Goal: Find contact information: Find contact information

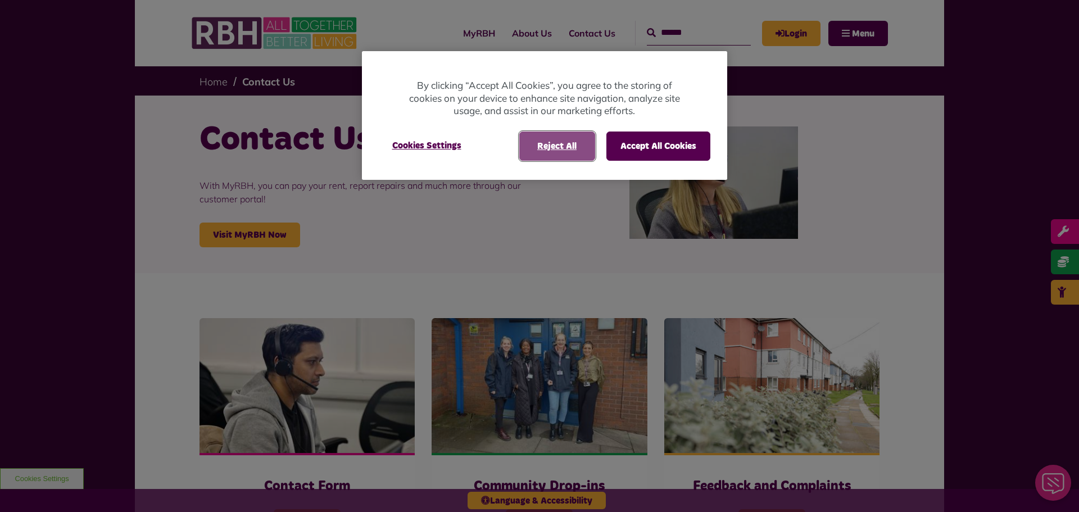
click at [556, 147] on button "Reject All" at bounding box center [557, 145] width 76 height 29
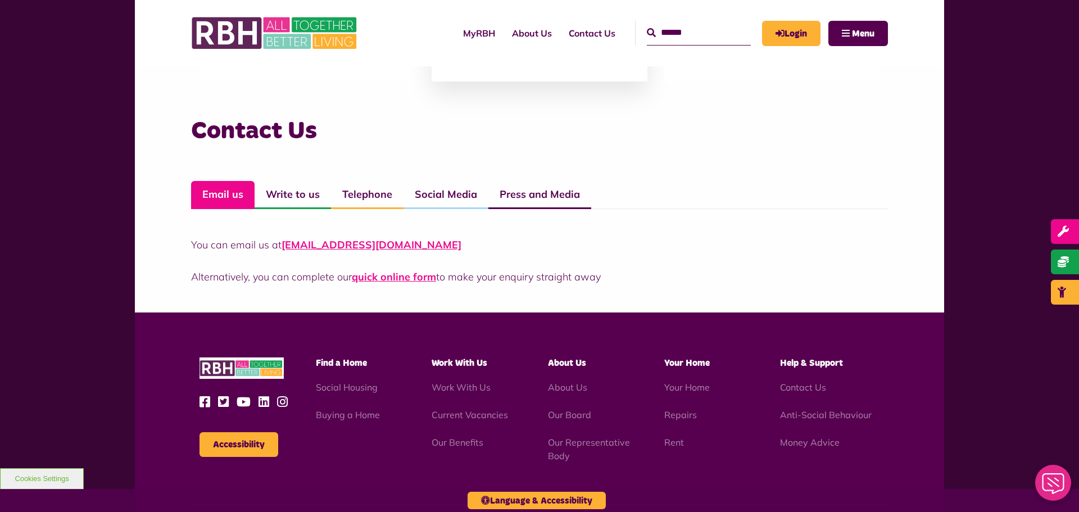
scroll to position [747, 0]
click at [378, 187] on link "Telephone" at bounding box center [367, 195] width 72 height 28
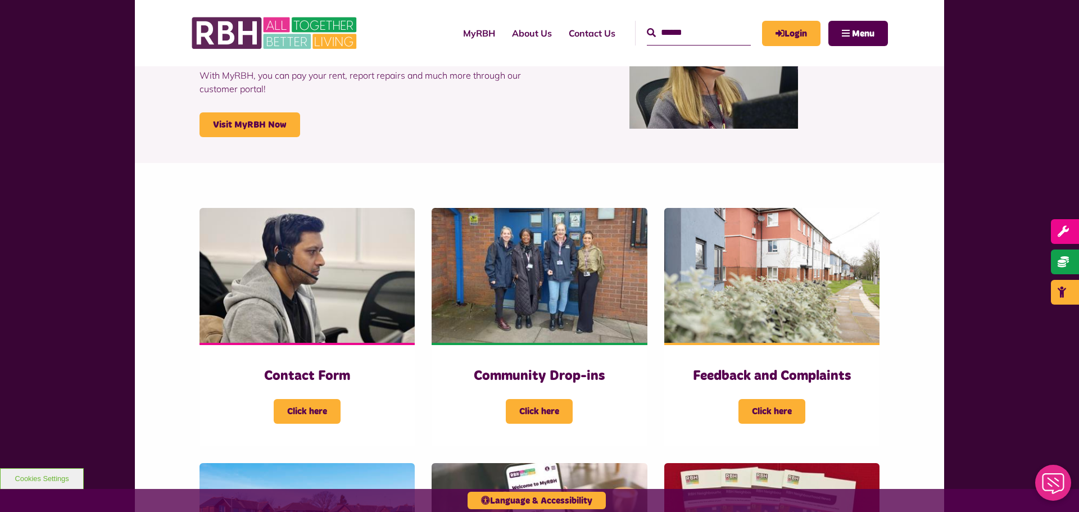
scroll to position [111, 0]
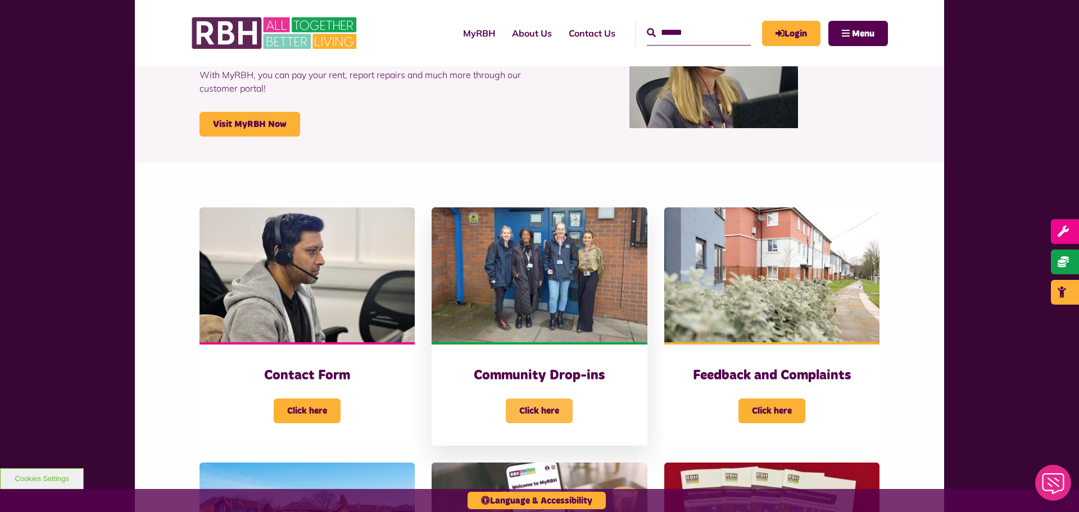
click at [544, 412] on span "Click here" at bounding box center [539, 410] width 67 height 25
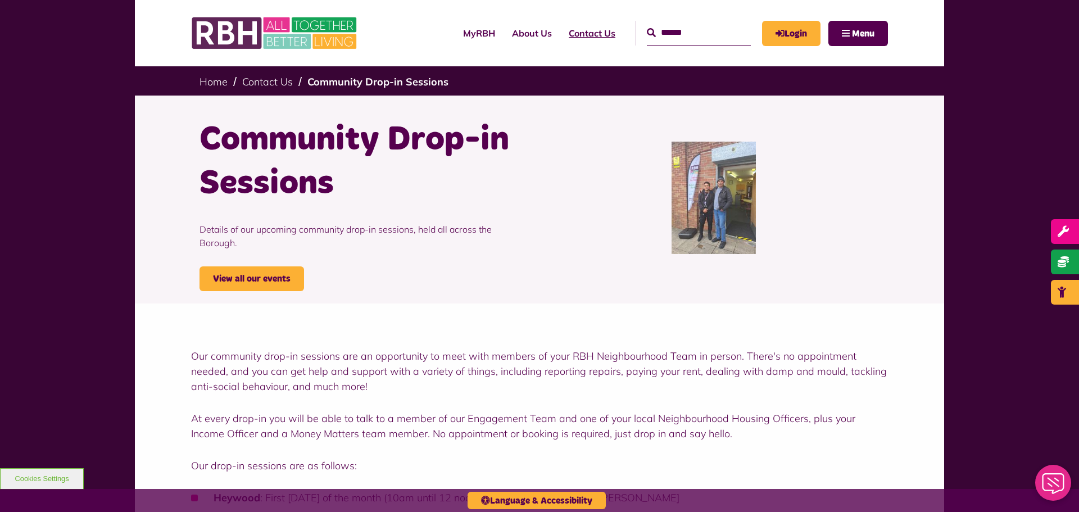
click at [560, 37] on link "Contact Us" at bounding box center [591, 33] width 63 height 30
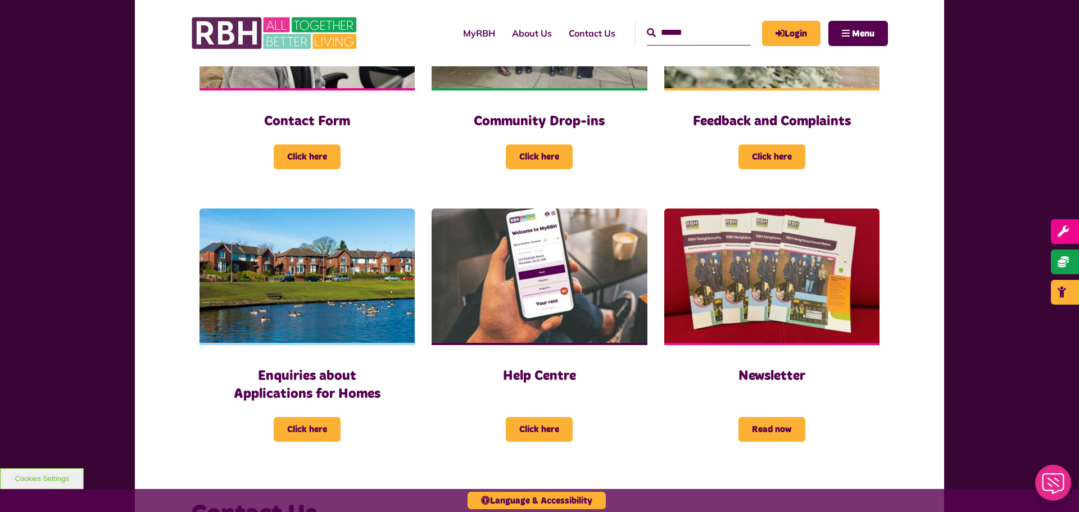
scroll to position [366, 0]
